Goal: Task Accomplishment & Management: Manage account settings

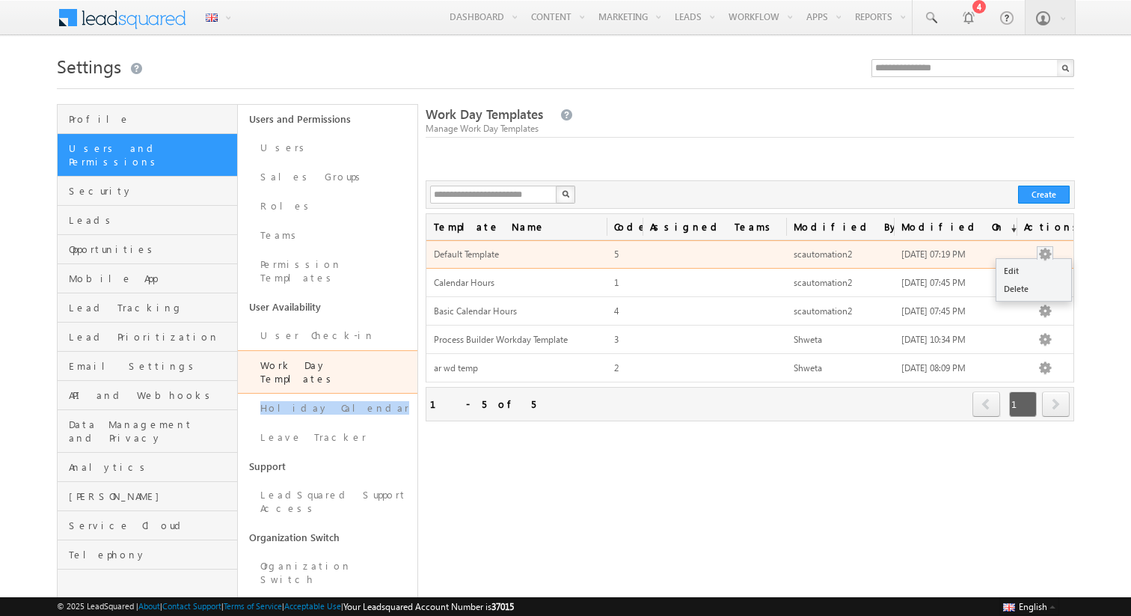
click at [1043, 259] on button "button" at bounding box center [1044, 254] width 15 height 15
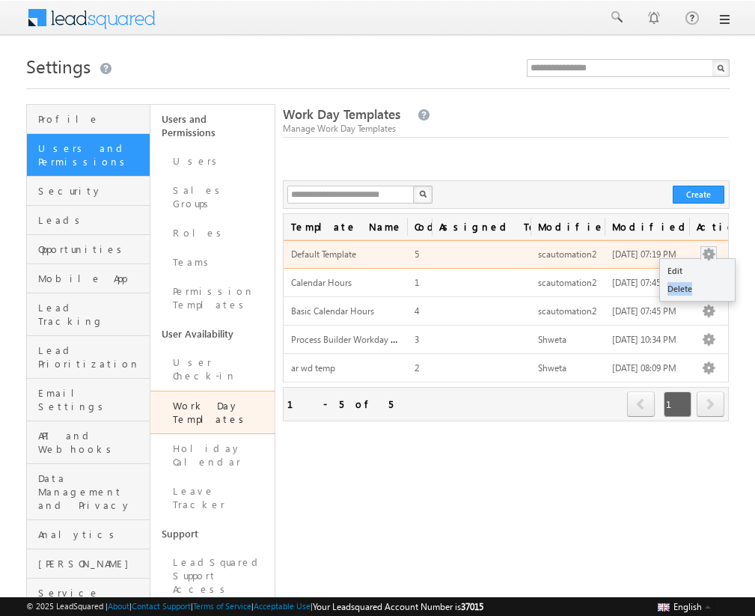
click at [706, 253] on button "button" at bounding box center [708, 254] width 15 height 15
click at [693, 289] on link "Delete" at bounding box center [697, 289] width 75 height 18
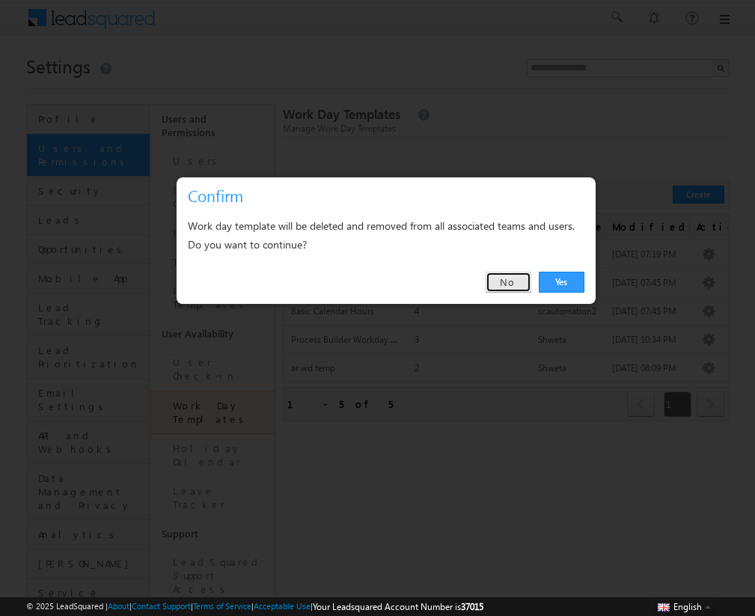
click at [522, 291] on link "No" at bounding box center [508, 282] width 46 height 21
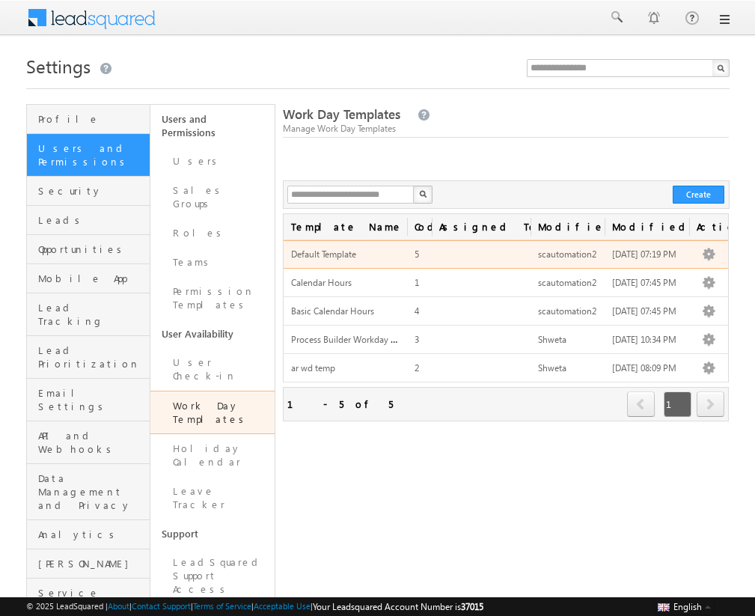
click at [708, 263] on td "Edit Delete" at bounding box center [709, 254] width 40 height 28
click at [707, 246] on span at bounding box center [708, 252] width 16 height 13
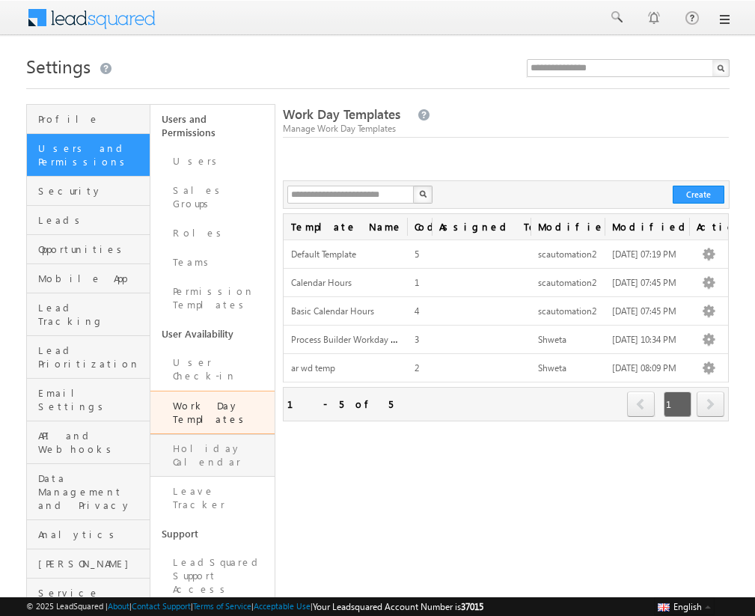
click at [203, 434] on link "Holiday Calendar" at bounding box center [212, 455] width 124 height 43
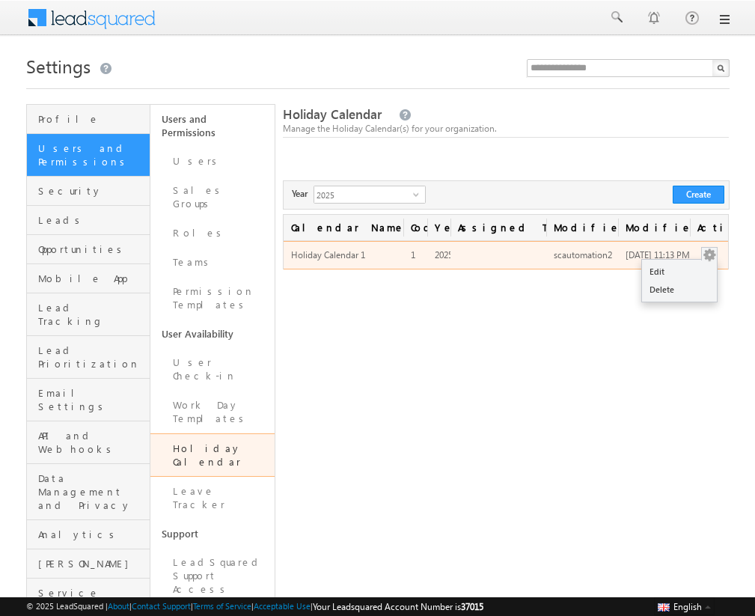
click at [705, 263] on button "button" at bounding box center [709, 255] width 15 height 15
